Goal: Find specific page/section: Find specific page/section

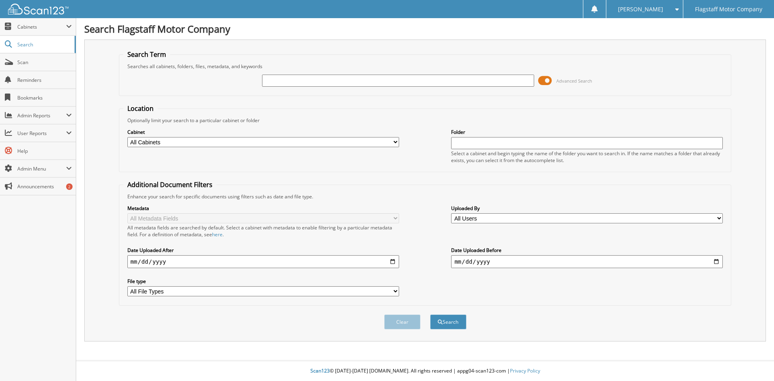
click at [271, 84] on input "text" at bounding box center [398, 81] width 272 height 12
type input "MH448430"
click at [430, 315] on button "Search" at bounding box center [448, 322] width 36 height 15
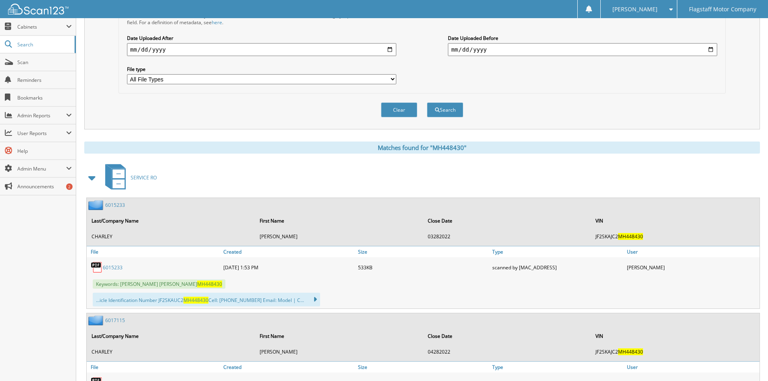
scroll to position [282, 0]
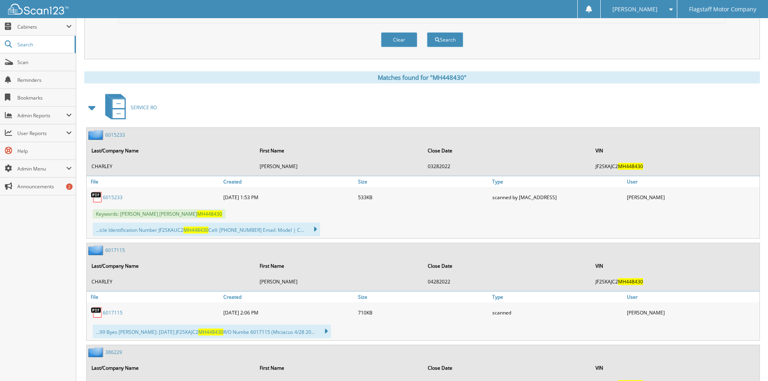
click at [92, 108] on span at bounding box center [92, 107] width 11 height 15
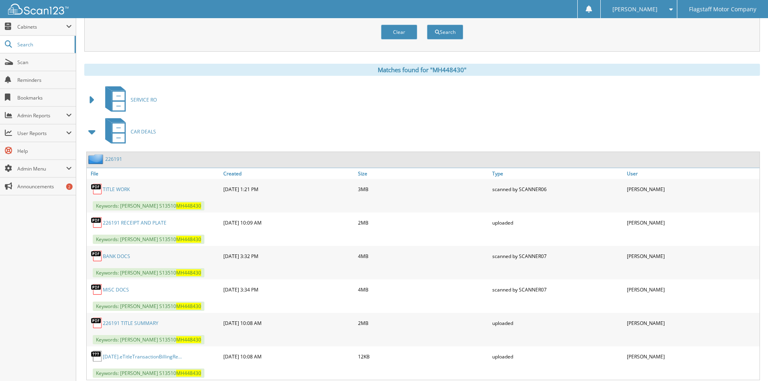
scroll to position [314, 0]
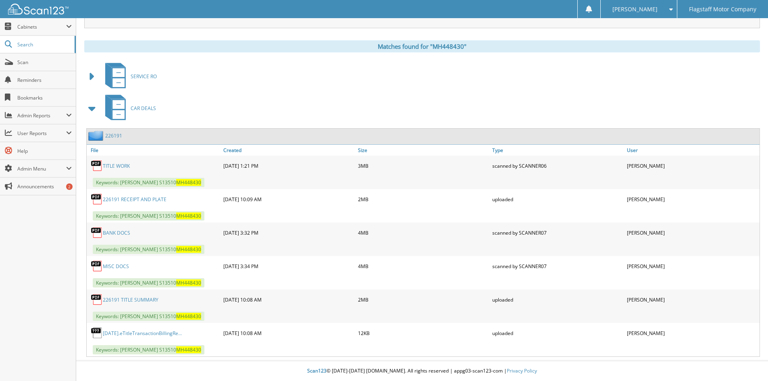
click at [151, 108] on span "CAR DEALS" at bounding box center [143, 108] width 25 height 7
